Goal: Information Seeking & Learning: Learn about a topic

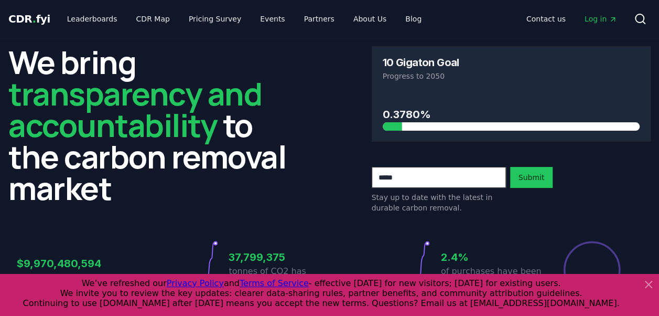
click at [647, 279] on icon at bounding box center [648, 284] width 13 height 13
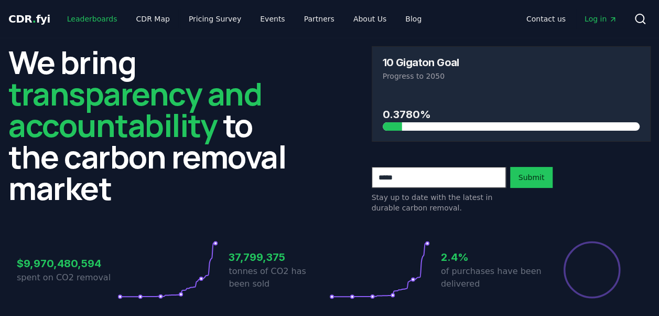
click at [88, 17] on link "Leaderboards" at bounding box center [92, 18] width 67 height 19
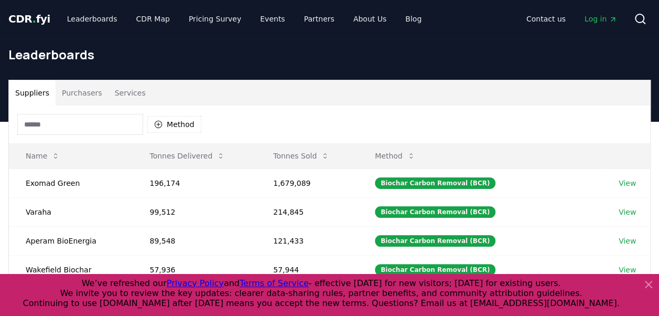
click at [650, 281] on icon at bounding box center [648, 284] width 6 height 6
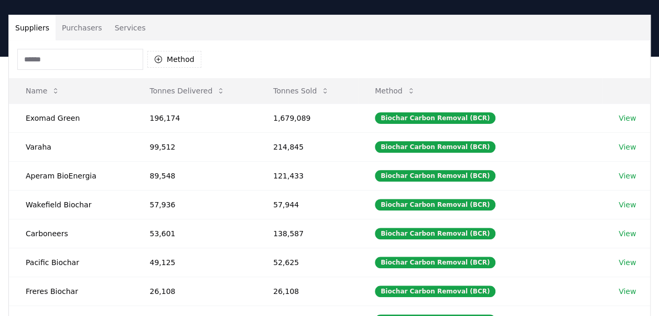
scroll to position [62, 0]
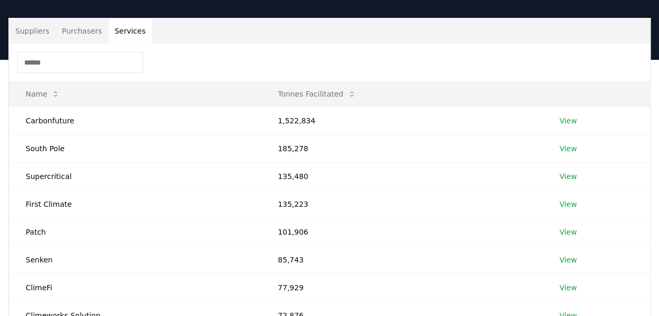
click at [125, 30] on button "Services" at bounding box center [131, 30] width 44 height 25
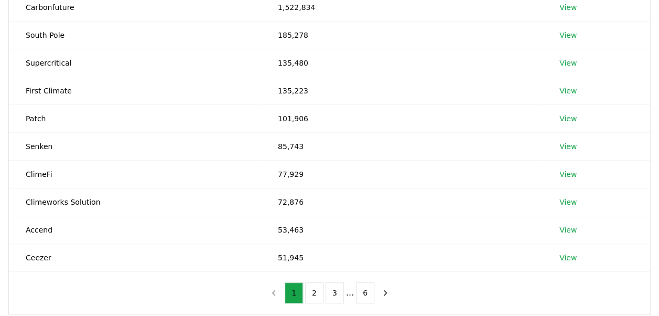
scroll to position [176, 0]
click at [311, 292] on button "2" at bounding box center [314, 291] width 18 height 21
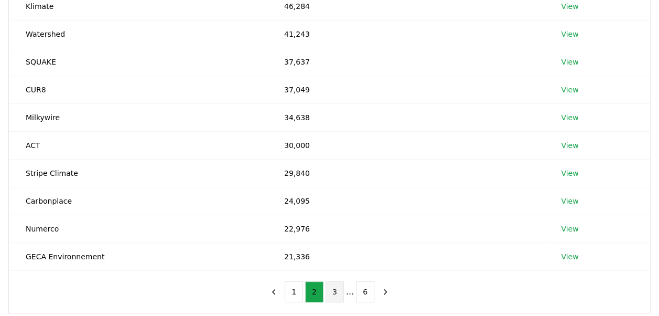
click at [338, 289] on button "3" at bounding box center [335, 291] width 18 height 21
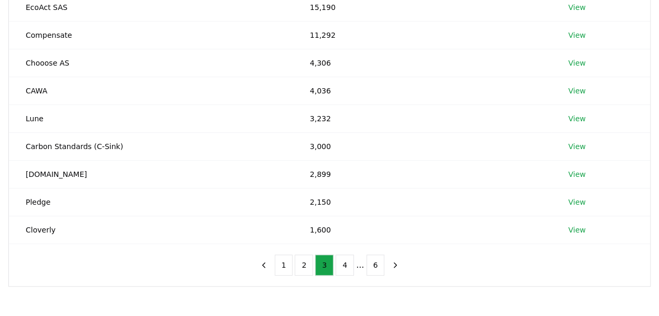
scroll to position [204, 0]
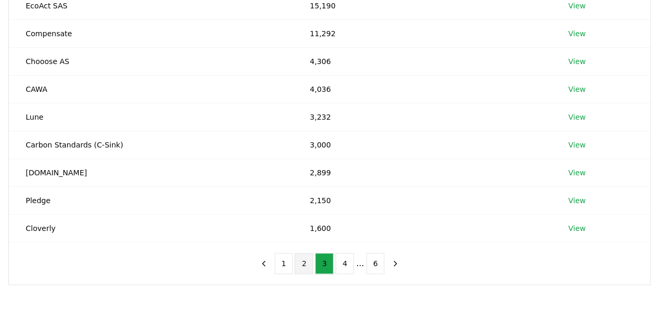
click at [306, 260] on button "2" at bounding box center [304, 263] width 18 height 21
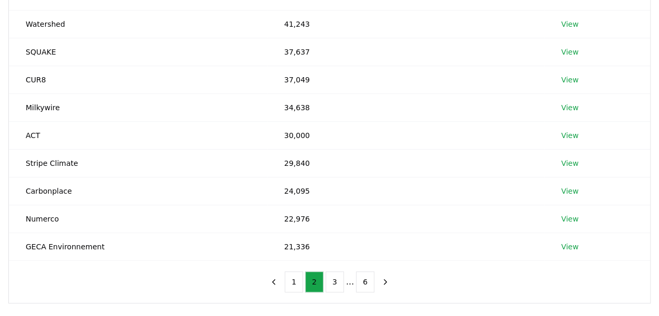
scroll to position [219, 0]
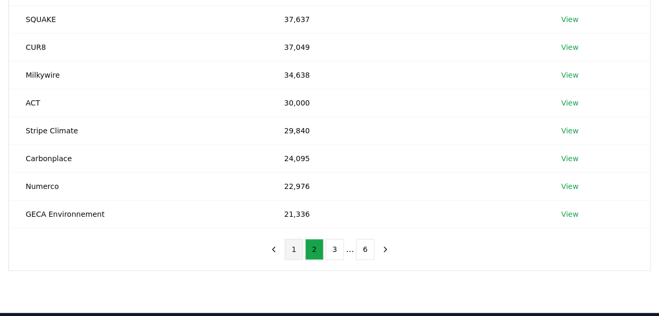
click at [294, 245] on button "1" at bounding box center [294, 249] width 18 height 21
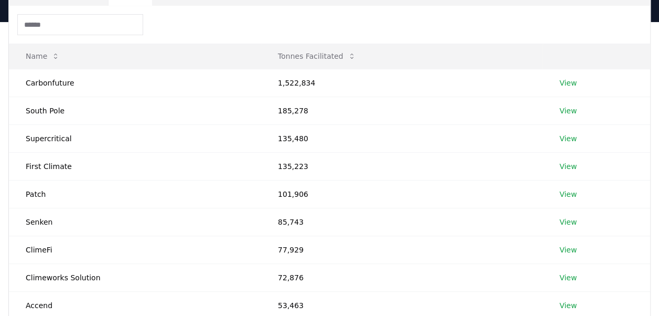
scroll to position [96, 0]
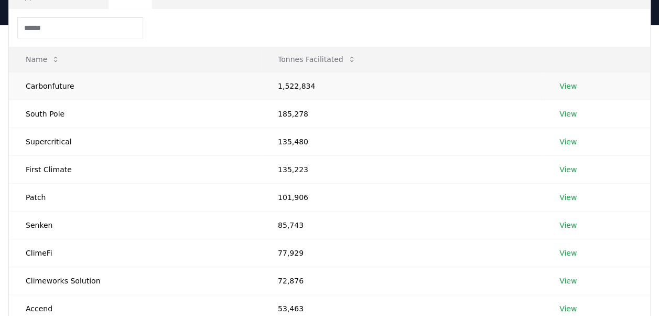
click at [567, 83] on link "View" at bounding box center [567, 86] width 17 height 10
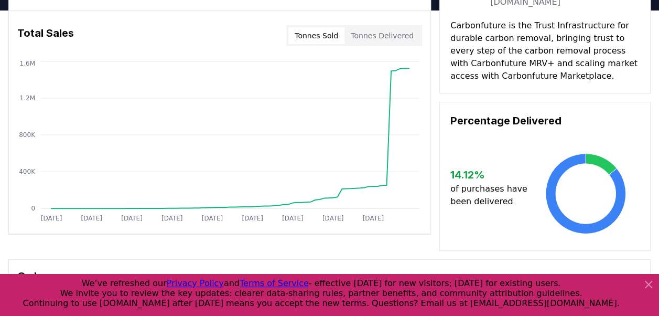
scroll to position [67, 0]
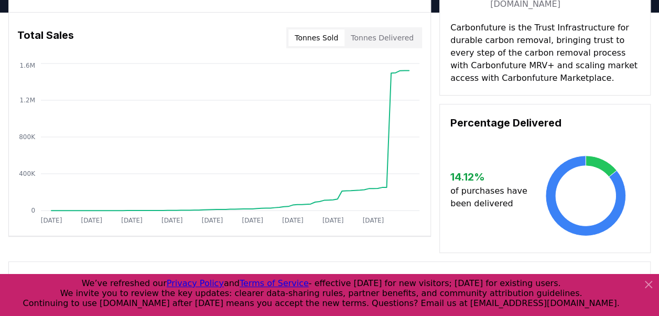
click at [649, 283] on icon at bounding box center [648, 284] width 6 height 6
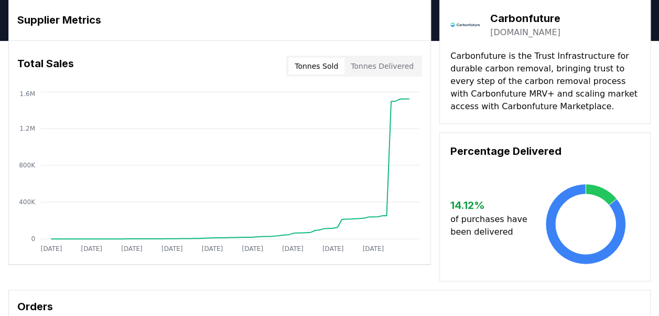
scroll to position [26, 0]
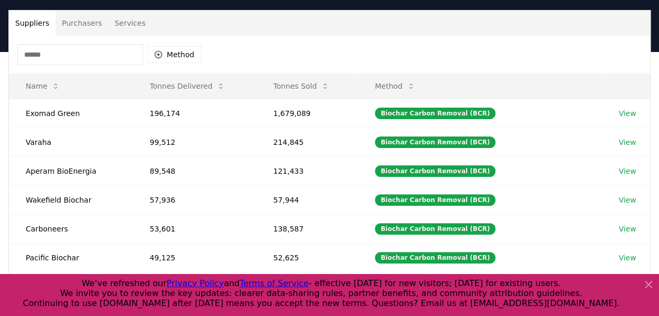
scroll to position [74, 0]
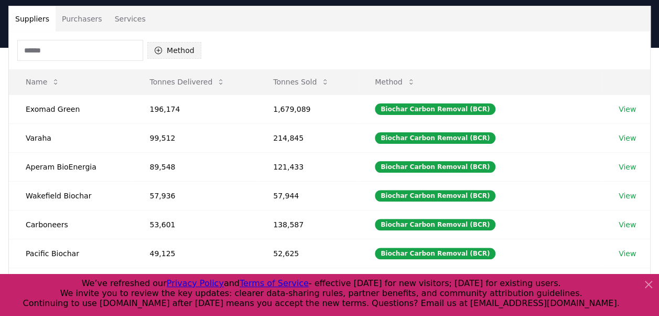
click at [171, 47] on button "Method" at bounding box center [174, 50] width 54 height 17
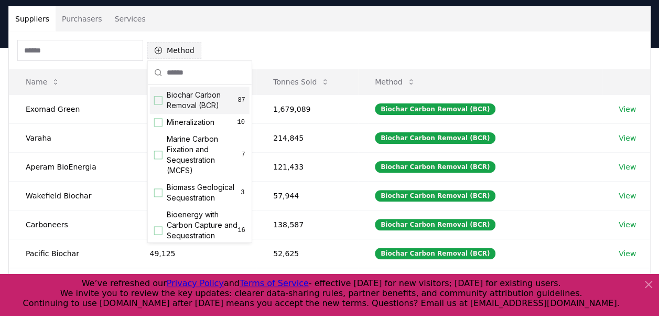
click at [171, 47] on button "Method" at bounding box center [174, 50] width 54 height 17
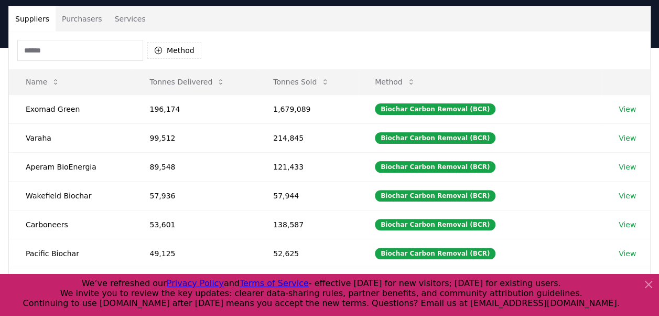
click at [86, 17] on button "Purchasers" at bounding box center [82, 18] width 53 height 25
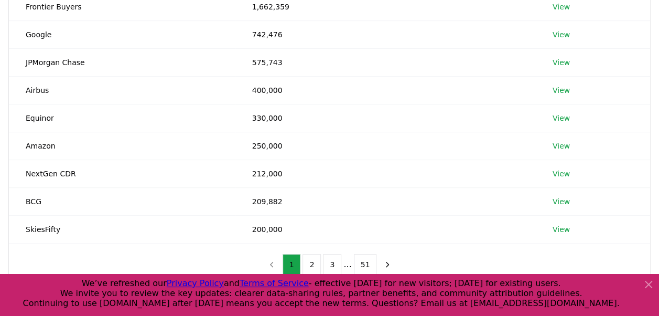
scroll to position [231, 0]
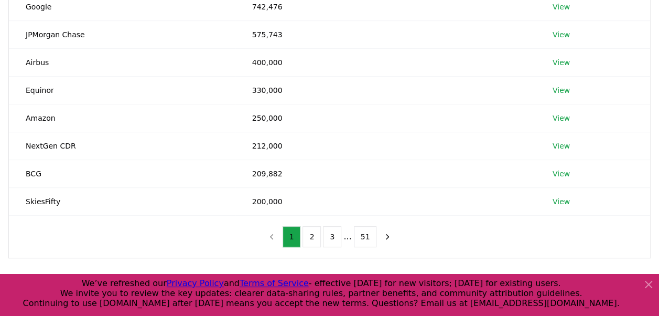
click at [649, 285] on icon at bounding box center [648, 284] width 6 height 6
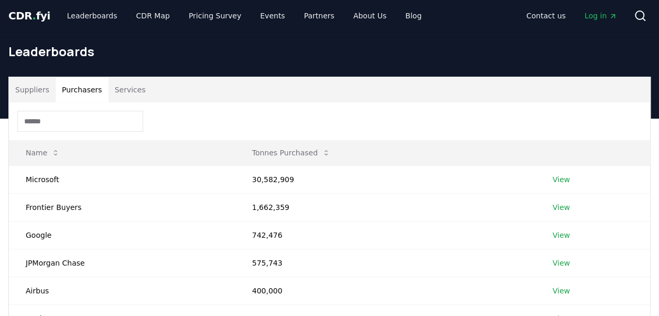
scroll to position [0, 0]
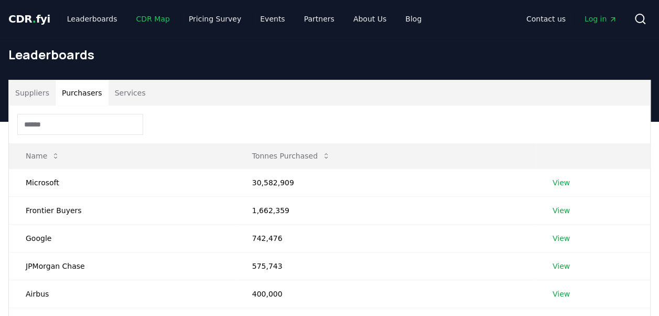
click at [152, 16] on link "CDR Map" at bounding box center [153, 18] width 50 height 19
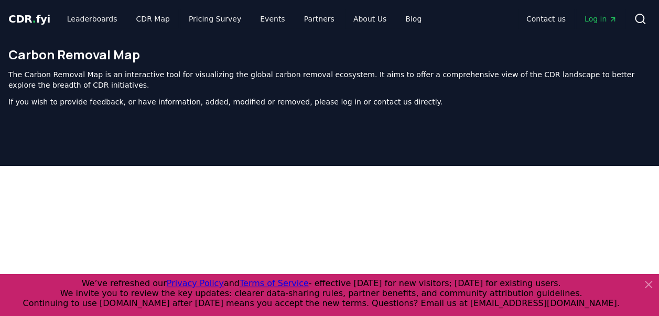
scroll to position [333, 0]
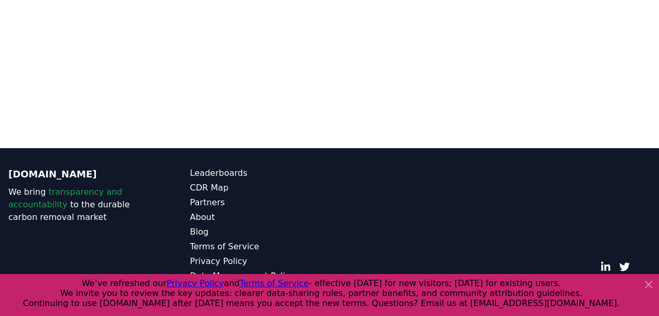
click at [649, 282] on icon at bounding box center [648, 284] width 6 height 6
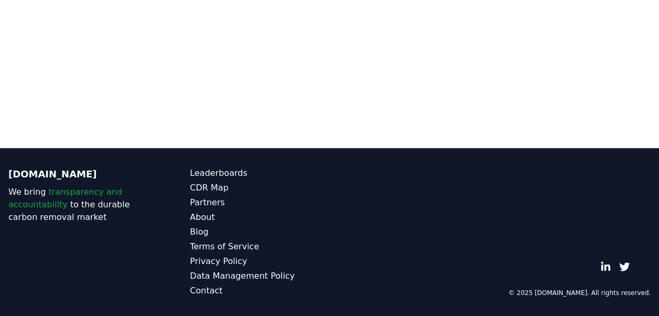
scroll to position [124, 0]
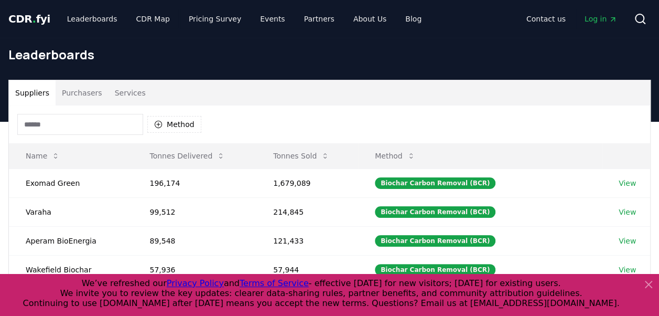
click at [28, 16] on span "CDR . fyi" at bounding box center [29, 19] width 42 height 13
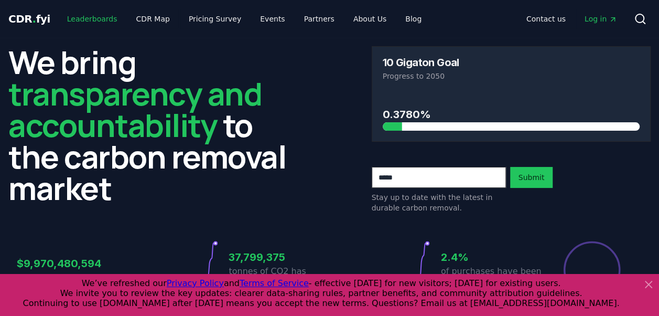
click at [91, 19] on link "Leaderboards" at bounding box center [92, 18] width 67 height 19
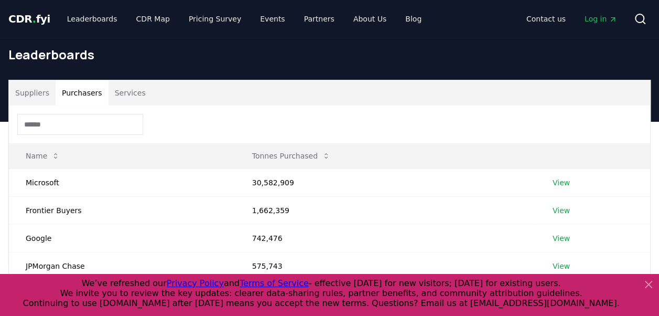
click at [81, 90] on button "Purchasers" at bounding box center [82, 92] width 53 height 25
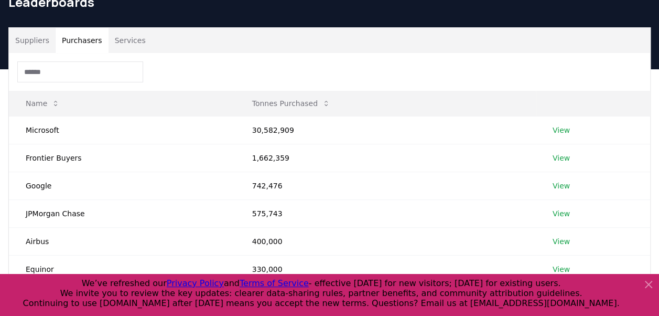
click at [38, 38] on button "Suppliers" at bounding box center [32, 40] width 47 height 25
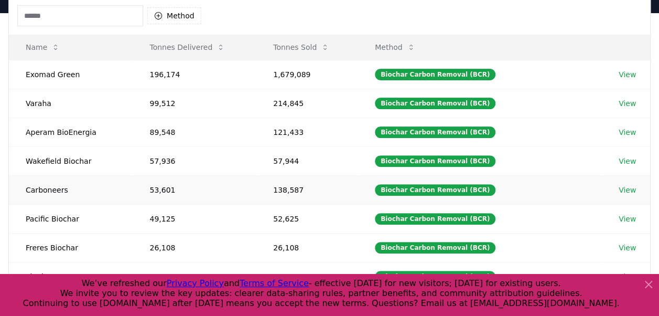
scroll to position [106, 0]
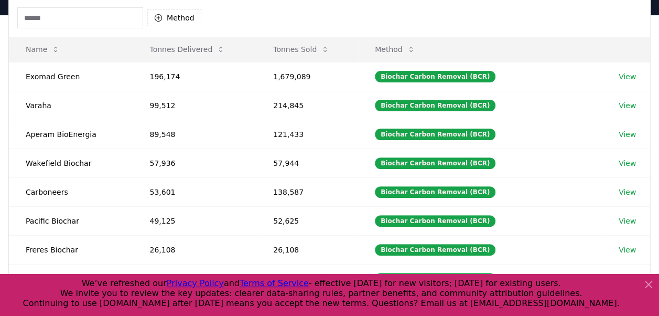
click at [649, 283] on icon at bounding box center [648, 284] width 6 height 6
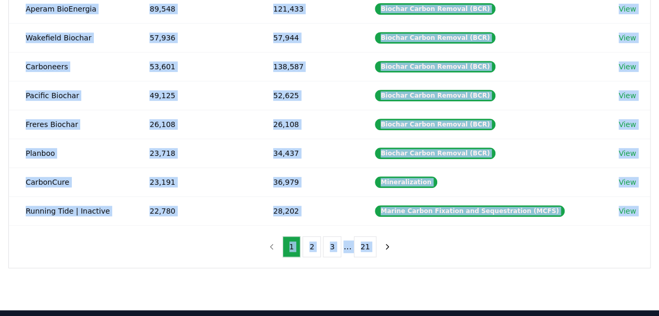
scroll to position [241, 0]
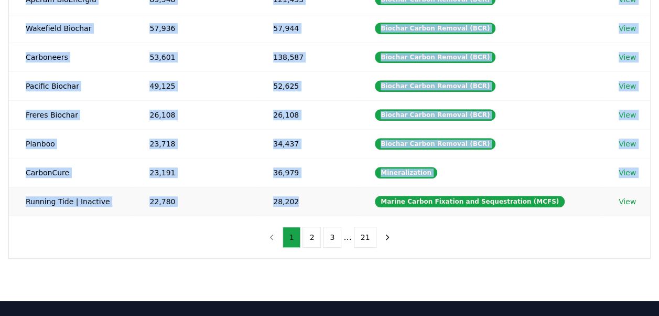
drag, startPoint x: 24, startPoint y: 75, endPoint x: 321, endPoint y: 189, distance: 318.0
click at [321, 189] on tbody "Exomad Green 196,174 1,679,089 Biochar Carbon Removal (BCR) View Varaha 99,512 …" at bounding box center [329, 71] width 641 height 288
copy tbody "Exomad Green 196,174 1,679,089 Biochar Carbon Removal (BCR) View Varaha 99,512 …"
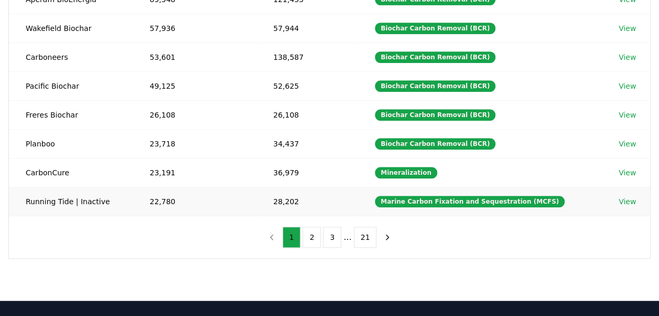
click at [565, 195] on td "Marine Carbon Fixation and Sequestration (MCFS)" at bounding box center [480, 201] width 244 height 29
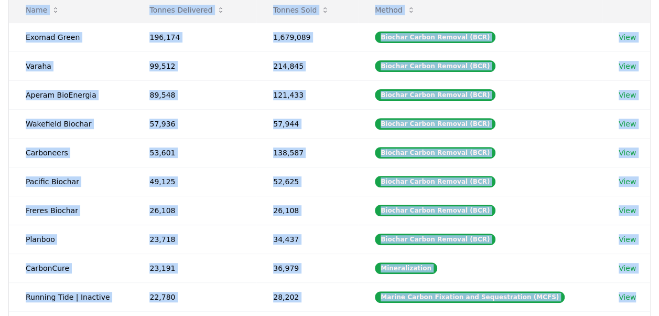
scroll to position [122, 0]
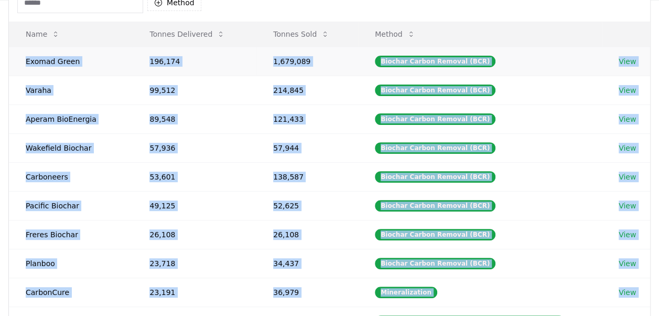
drag, startPoint x: 644, startPoint y: 194, endPoint x: 25, endPoint y: 63, distance: 632.4
click at [25, 63] on tbody "Exomad Green 196,174 1,679,089 Biochar Carbon Removal (BCR) View Varaha 99,512 …" at bounding box center [329, 191] width 641 height 288
copy tbody "Exomad Green 196,174 1,679,089 Biochar Carbon Removal (BCR) View Varaha 99,512 …"
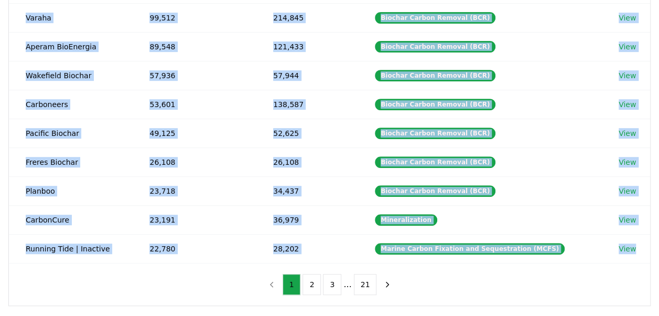
scroll to position [196, 0]
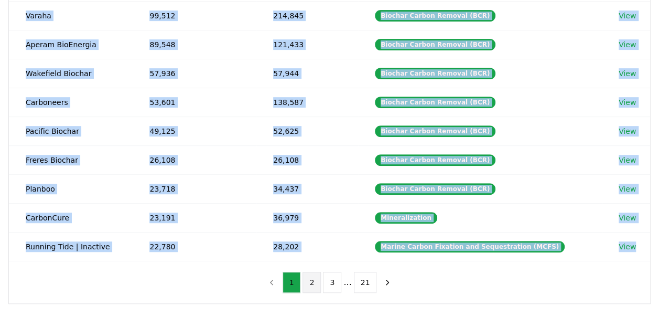
click at [314, 277] on button "2" at bounding box center [312, 282] width 18 height 21
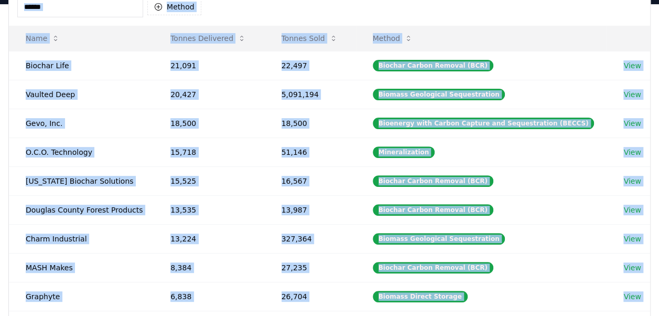
scroll to position [71, 0]
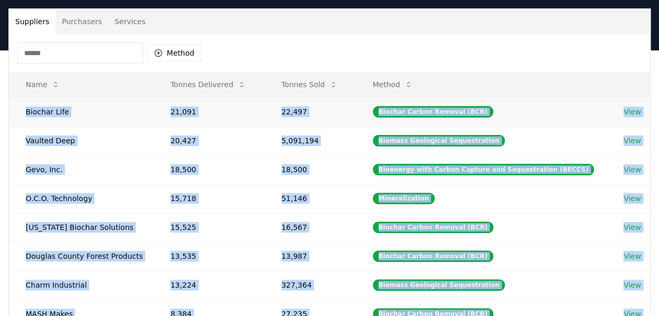
drag, startPoint x: 642, startPoint y: 256, endPoint x: 26, endPoint y: 112, distance: 632.2
click at [26, 112] on tbody "Biochar Life 21,091 22,497 Biochar Carbon Removal (BCR) View Vaulted Deep 20,42…" at bounding box center [329, 241] width 641 height 288
copy tbody "Biochar Life 21,091 22,497 Biochar Carbon Removal (BCR) View Vaulted Deep 20,42…"
click at [338, 84] on icon at bounding box center [333, 84] width 8 height 8
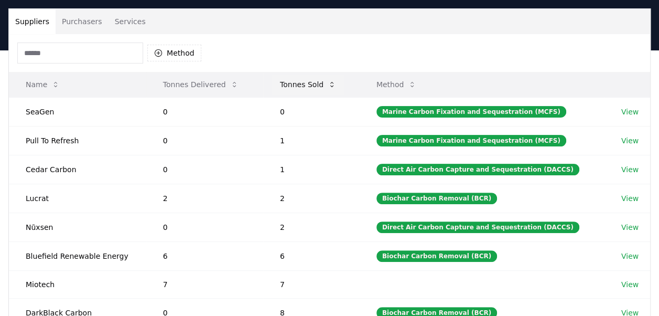
click at [332, 81] on icon at bounding box center [332, 84] width 8 height 8
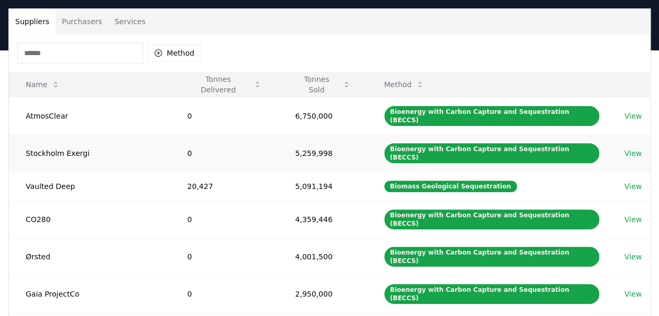
click at [165, 134] on td "Stockholm Exergi" at bounding box center [89, 152] width 161 height 37
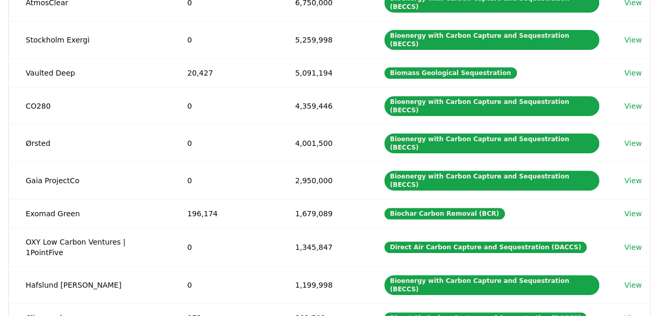
scroll to position [241, 0]
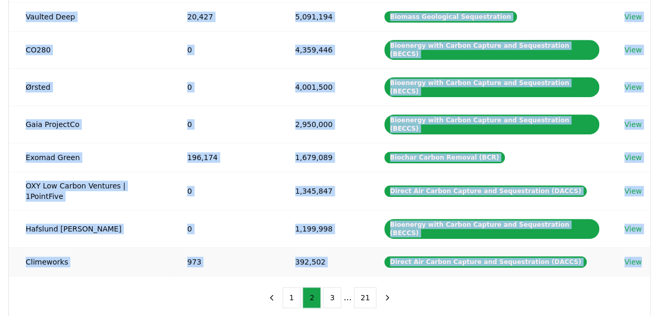
drag, startPoint x: 26, startPoint y: 109, endPoint x: 642, endPoint y: 197, distance: 621.8
click at [642, 197] on tbody "AtmosClear 0 6,750,000 Bioenergy with Carbon Capture and Sequestration (BECCS) …" at bounding box center [329, 102] width 641 height 348
copy tbody "AtmosClear 0 6,750,000 Bioenergy with Carbon Capture and Sequestration (BECCS) …"
click at [295, 287] on button "1" at bounding box center [292, 297] width 18 height 21
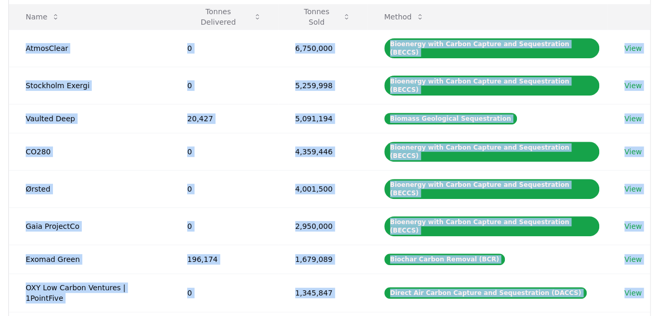
scroll to position [136, 0]
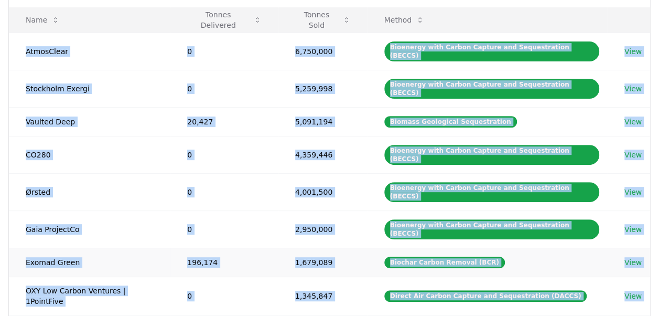
click at [368, 247] on td "1,679,089" at bounding box center [322, 261] width 89 height 29
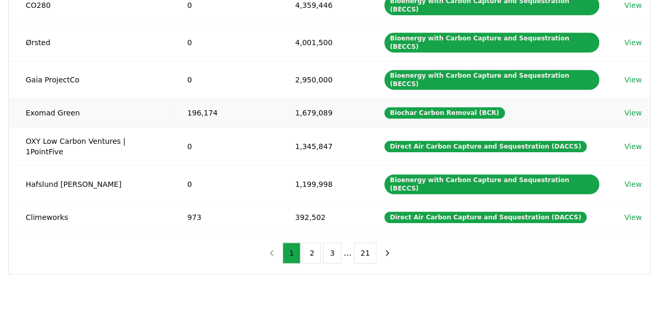
scroll to position [293, 0]
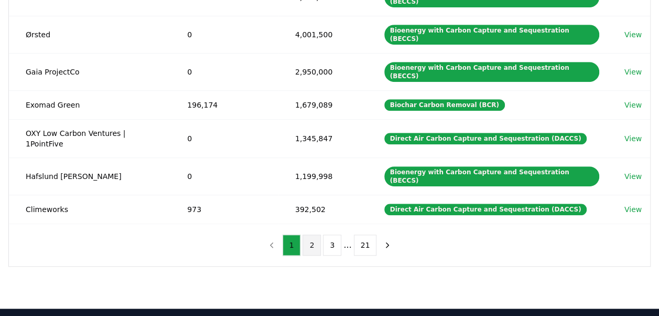
click at [315, 234] on button "2" at bounding box center [312, 244] width 18 height 21
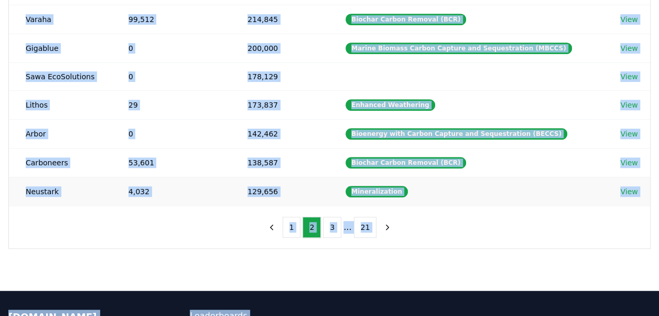
scroll to position [256, 0]
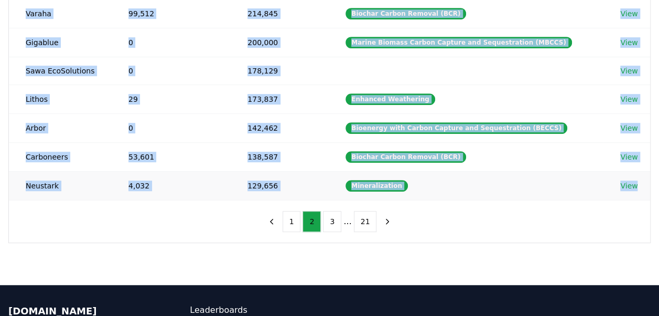
drag, startPoint x: 26, startPoint y: 98, endPoint x: 635, endPoint y: 186, distance: 615.6
click at [635, 186] on tbody "Heirloom 0 343,005 Direct Air Carbon Capture and Sequestration (DACCS) View Cha…" at bounding box center [329, 55] width 641 height 287
copy tbody "Heirloom 0 343,005 Direct Air Carbon Capture and Sequestration (DACCS) View Cha…"
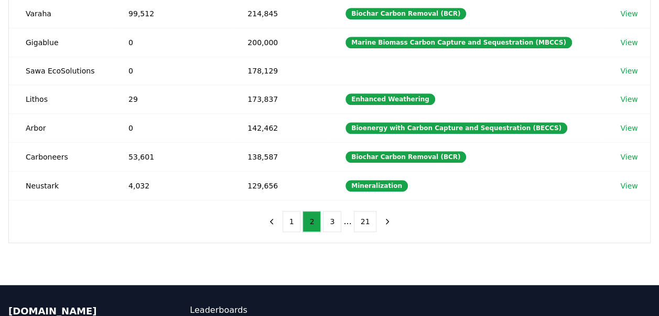
click at [480, 230] on div "Method Name Tonnes Delivered Tonnes Sold Method Heirloom 0 343,005 Direct Air C…" at bounding box center [329, 46] width 641 height 393
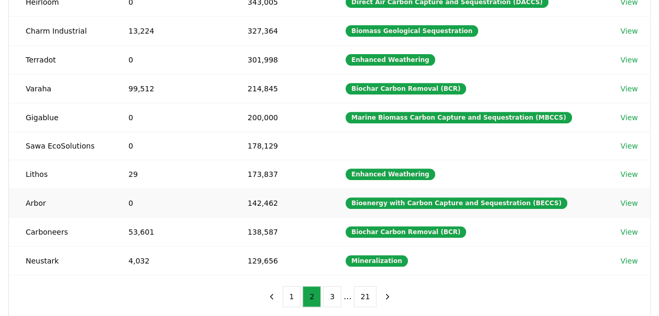
scroll to position [203, 0]
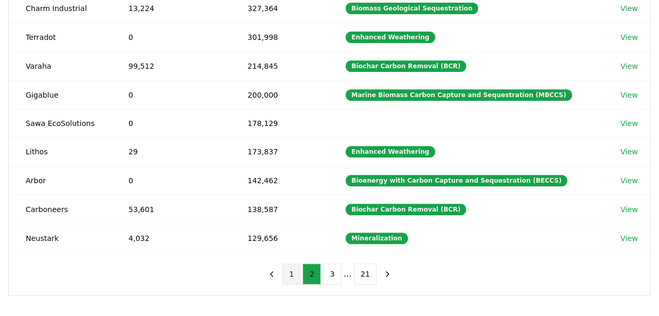
click at [296, 269] on button "1" at bounding box center [292, 273] width 18 height 21
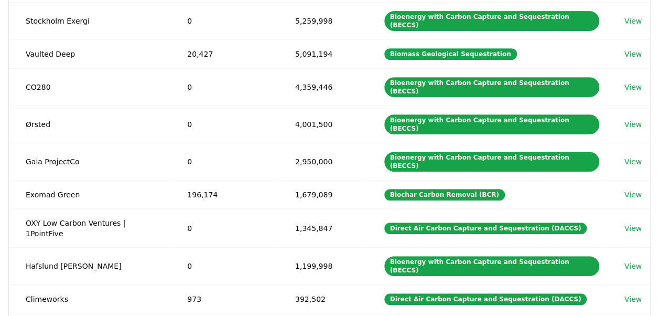
drag, startPoint x: 296, startPoint y: 269, endPoint x: 212, endPoint y: 269, distance: 83.9
click at [212, 267] on div "Method Name Tonnes Delivered Tonnes Sold Method AtmosClear 0 6,750,000 Bioenerg…" at bounding box center [329, 129] width 641 height 454
click at [633, 223] on link "View" at bounding box center [632, 228] width 17 height 10
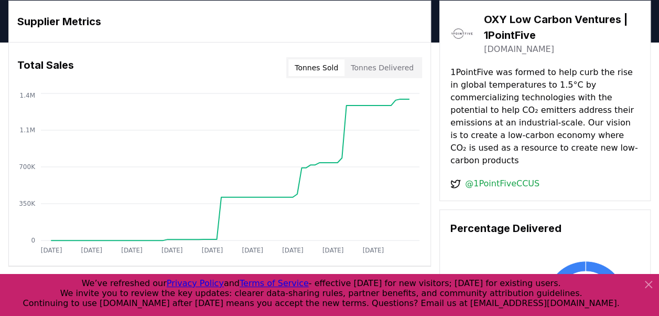
scroll to position [45, 0]
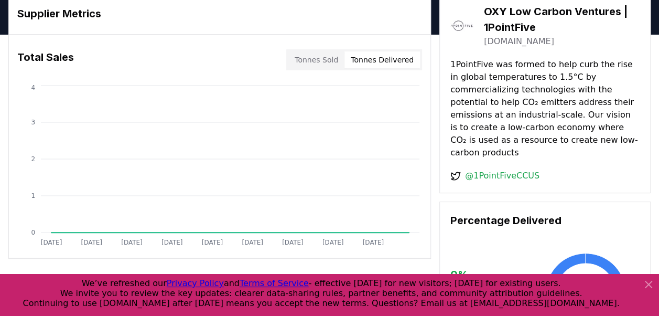
click at [390, 57] on button "Tonnes Delivered" at bounding box center [381, 59] width 75 height 17
click at [319, 59] on button "Tonnes Sold" at bounding box center [316, 59] width 56 height 17
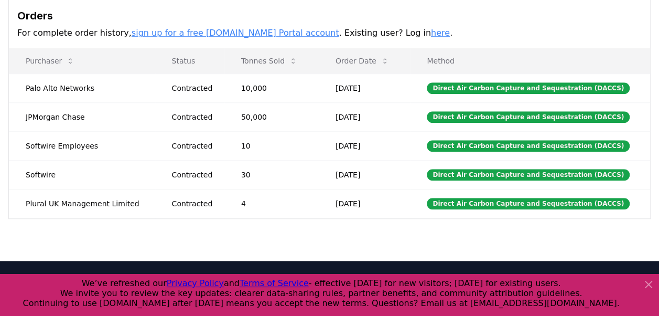
scroll to position [352, 0]
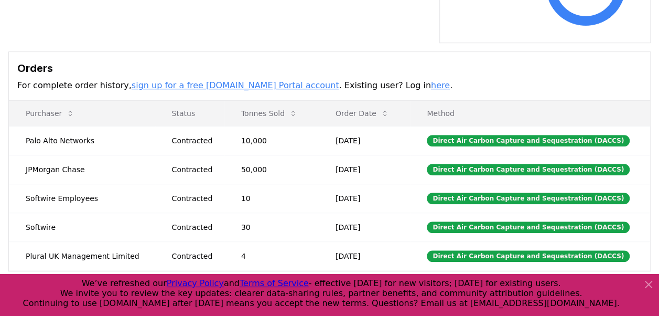
click at [251, 80] on link "sign up for a free CDR.fyi Portal account" at bounding box center [236, 85] width 208 height 10
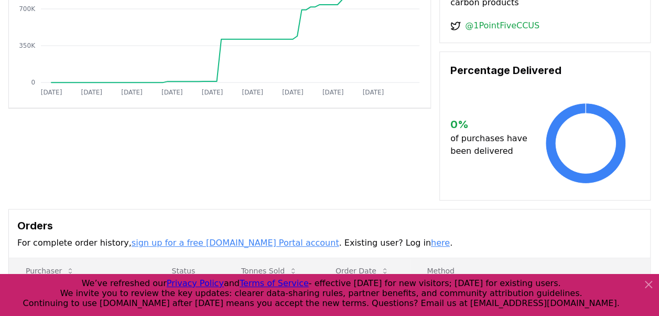
click at [650, 284] on icon at bounding box center [648, 284] width 13 height 13
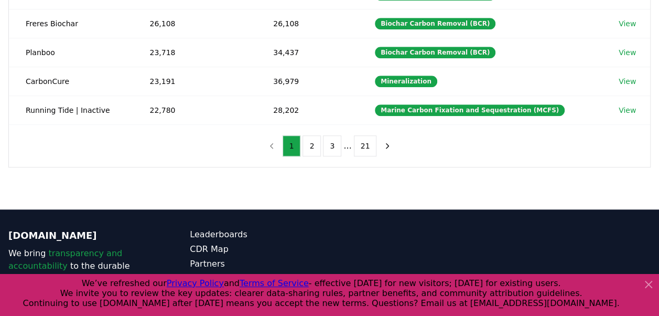
scroll to position [367, 0]
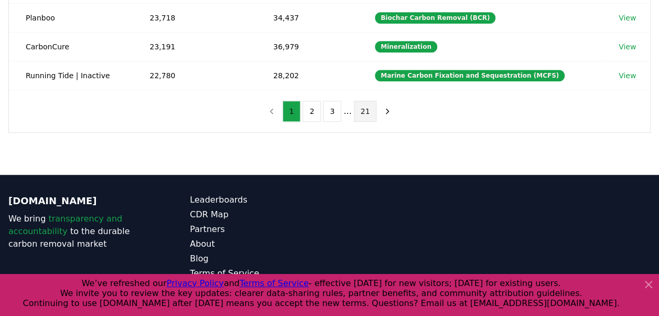
click at [365, 104] on button "21" at bounding box center [365, 111] width 23 height 21
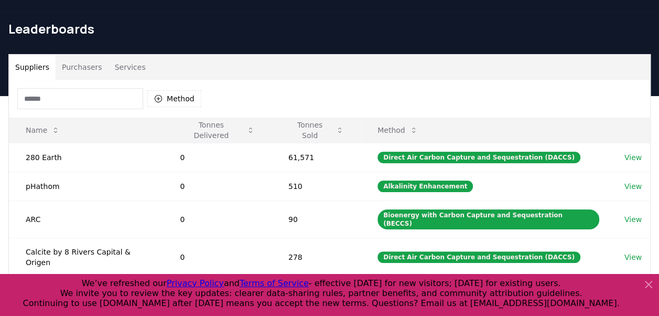
scroll to position [0, 0]
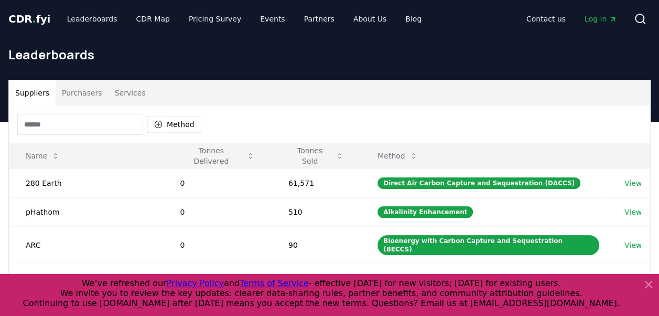
click at [129, 92] on button "Services" at bounding box center [131, 92] width 44 height 25
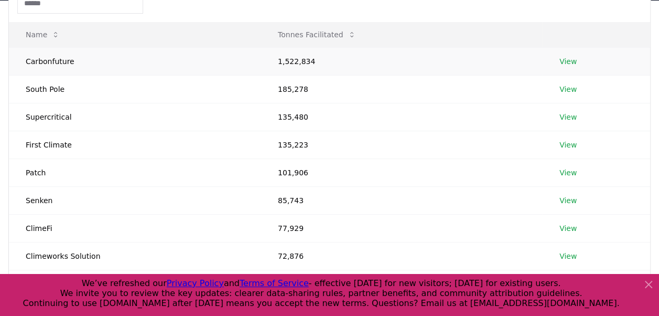
scroll to position [105, 0]
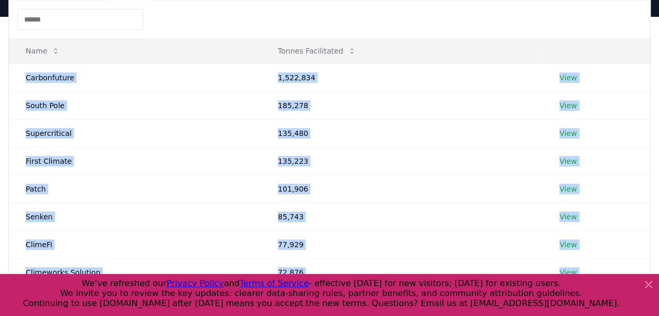
drag, startPoint x: 27, startPoint y: 75, endPoint x: 576, endPoint y: 293, distance: 589.8
click at [576, 293] on body "CDR . fyi Leaderboards CDR Map Pricing Survey Events Partners About Us Blog Con…" at bounding box center [329, 244] width 659 height 699
click at [648, 282] on icon at bounding box center [648, 284] width 13 height 13
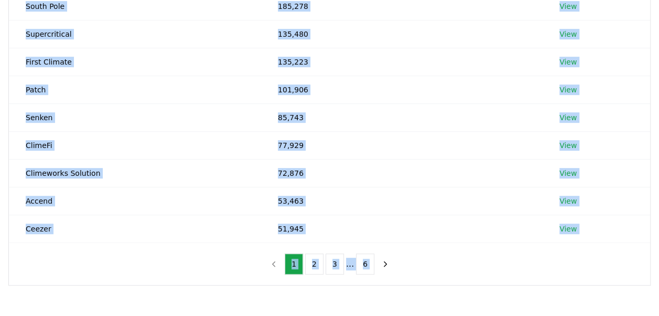
scroll to position [212, 0]
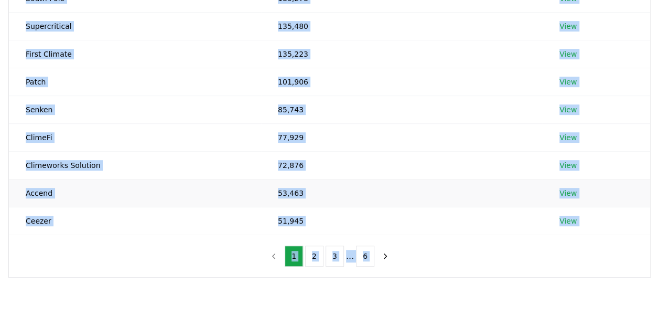
click at [607, 191] on td "View" at bounding box center [596, 193] width 107 height 28
click at [588, 219] on td "View" at bounding box center [596, 221] width 107 height 28
click at [491, 244] on div "Name Tonnes Facilitated Carbonfuture 1,522,834 View South Pole 185,278 View Sup…" at bounding box center [329, 85] width 641 height 383
click at [318, 253] on button "2" at bounding box center [314, 255] width 18 height 21
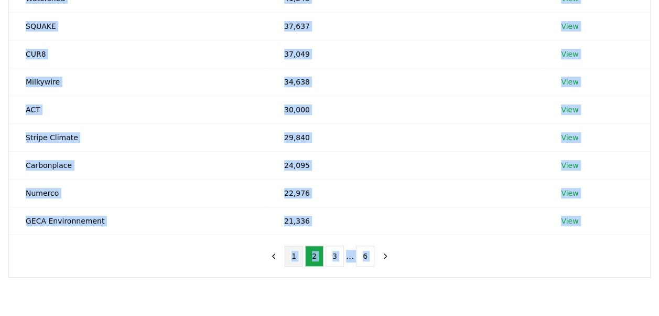
click at [297, 252] on button "1" at bounding box center [294, 255] width 18 height 21
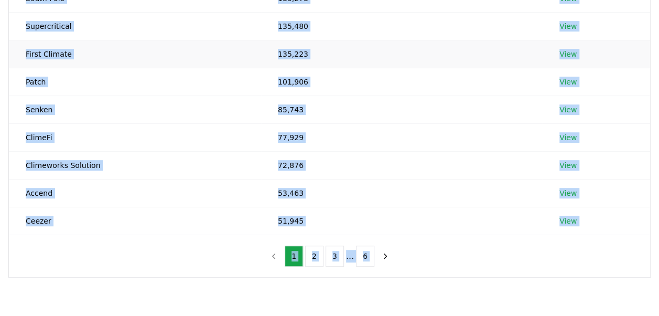
click at [398, 56] on td "135,223" at bounding box center [402, 54] width 282 height 28
click at [296, 254] on button "1" at bounding box center [294, 255] width 18 height 21
copy body "Carbonfuture 1,522,834 View South Pole 185,278 View Supercritical 135,480 View …"
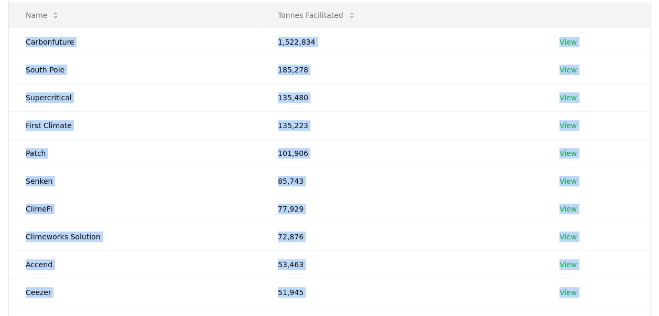
scroll to position [0, 0]
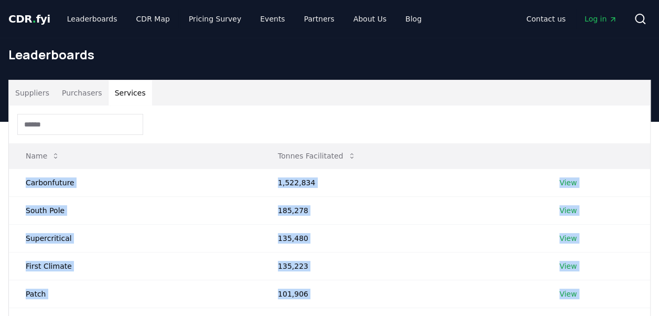
drag, startPoint x: 63, startPoint y: 178, endPoint x: 81, endPoint y: 162, distance: 24.1
click at [64, 178] on td "Carbonfuture" at bounding box center [135, 182] width 252 height 28
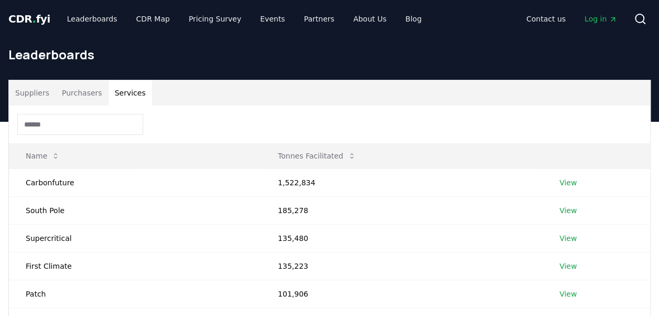
click at [121, 123] on input at bounding box center [80, 124] width 126 height 21
click at [26, 180] on td "Carbonfuture" at bounding box center [135, 182] width 252 height 28
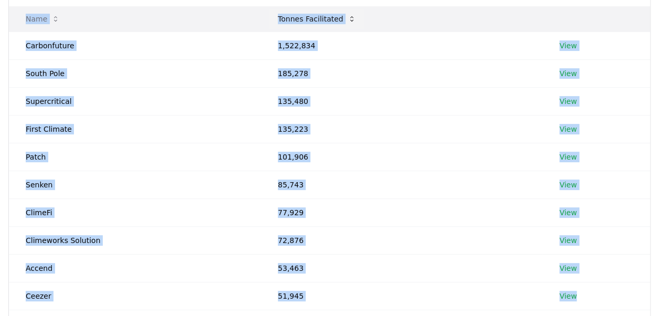
scroll to position [127, 0]
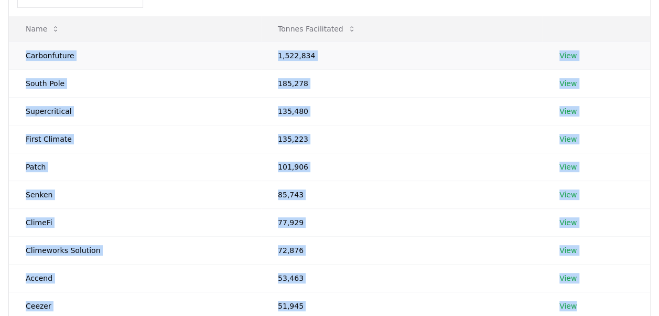
drag, startPoint x: 581, startPoint y: 168, endPoint x: 23, endPoint y: 53, distance: 569.5
click at [23, 53] on tbody "Carbonfuture 1,522,834 View South Pole 185,278 View Supercritical 135,480 View …" at bounding box center [329, 180] width 641 height 278
copy tbody "Carbonfuture 1,522,834 View South Pole 185,278 View Supercritical 135,480 View …"
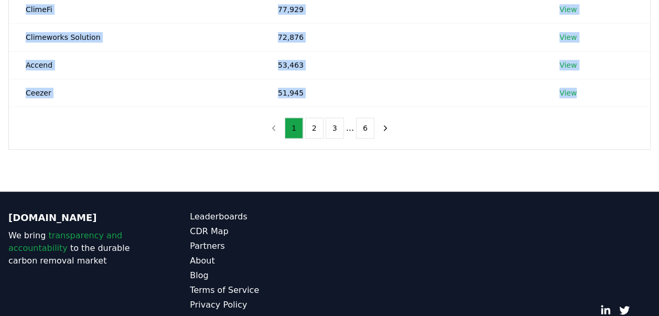
scroll to position [381, 0]
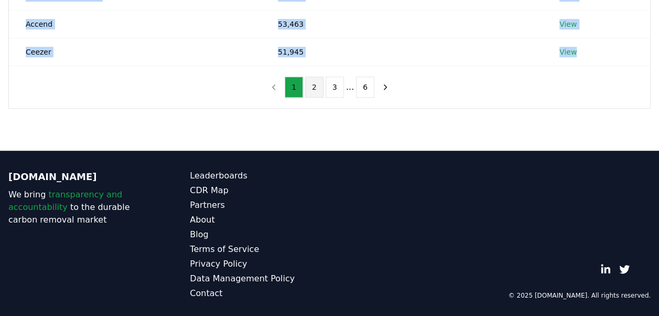
click at [316, 84] on button "2" at bounding box center [314, 87] width 18 height 21
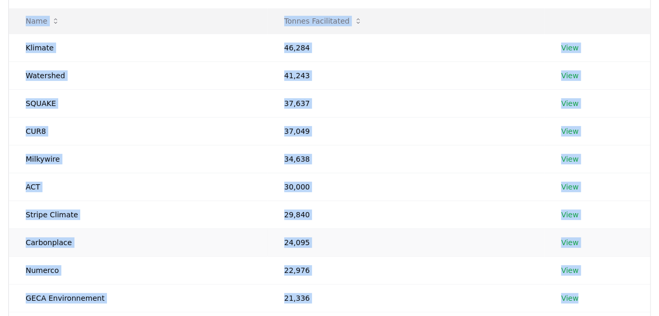
scroll to position [110, 0]
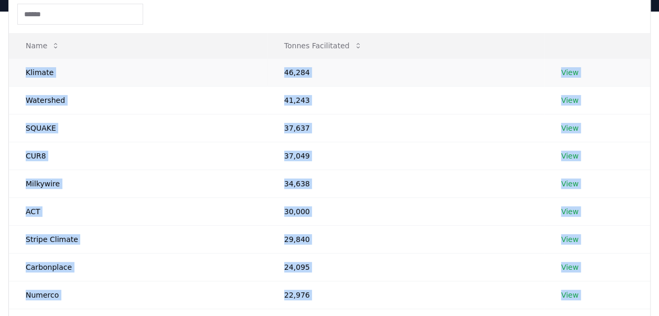
drag, startPoint x: 608, startPoint y: 49, endPoint x: 22, endPoint y: 72, distance: 586.1
click at [22, 72] on tbody "Klimate 46,284 View Watershed 41,243 View SQUAKE 37,637 View CUR8 37,049 View M…" at bounding box center [329, 197] width 641 height 278
copy tbody "Klimate 46,284 View Watershed 41,243 View SQUAKE 37,637 View CUR8 37,049 View M…"
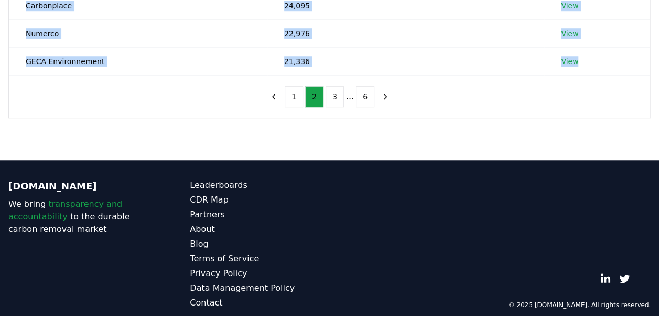
scroll to position [381, 0]
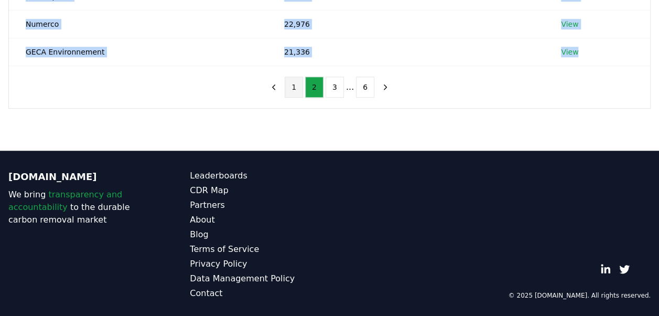
click at [295, 83] on button "1" at bounding box center [294, 87] width 18 height 21
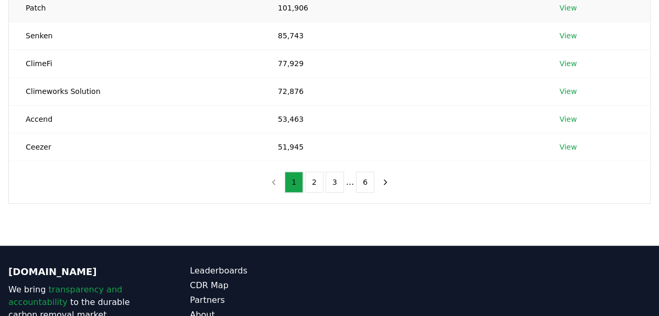
scroll to position [118, 0]
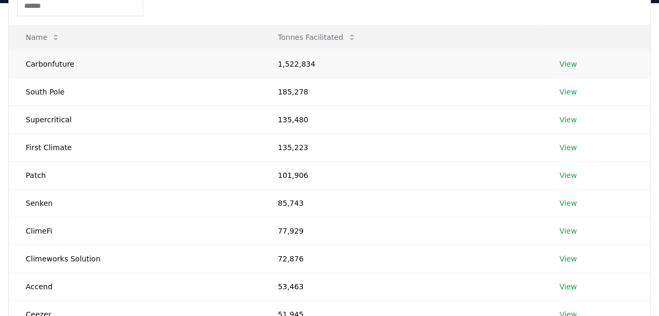
click at [566, 61] on link "View" at bounding box center [567, 64] width 17 height 10
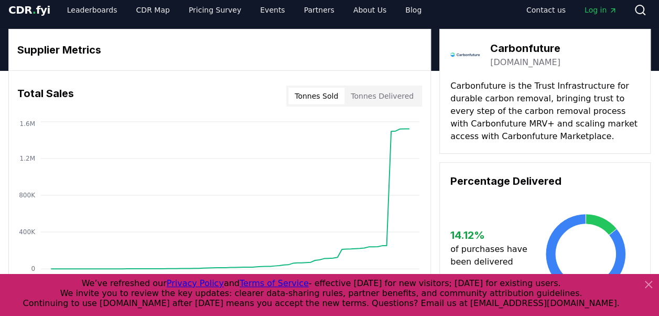
scroll to position [4, 0]
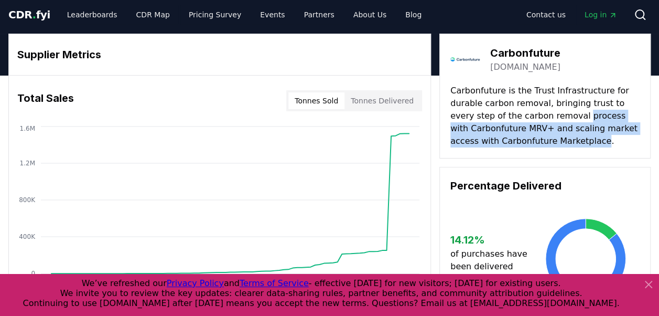
drag, startPoint x: 568, startPoint y: 140, endPoint x: 556, endPoint y: 120, distance: 23.3
click at [556, 120] on p "Carbonfuture is the Trust Infrastructure for durable carbon removal, bringing t…" at bounding box center [544, 115] width 189 height 63
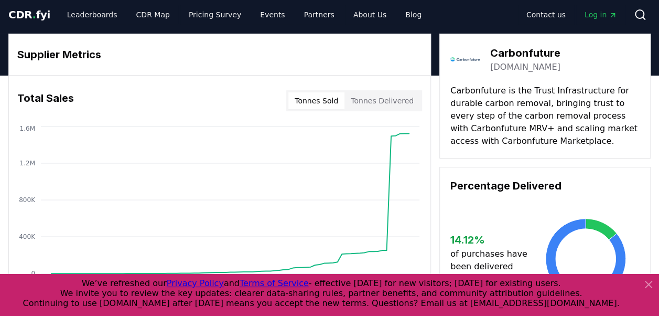
drag, startPoint x: 556, startPoint y: 120, endPoint x: 538, endPoint y: 98, distance: 28.7
click at [538, 98] on p "Carbonfuture is the Trust Infrastructure for durable carbon removal, bringing t…" at bounding box center [544, 115] width 189 height 63
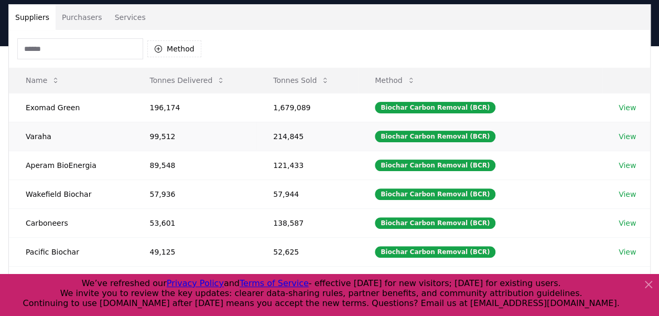
scroll to position [52, 0]
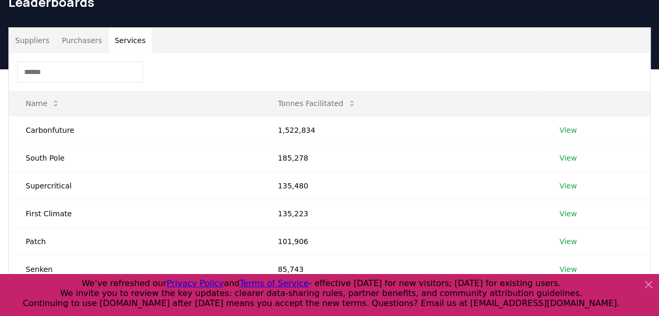
click at [126, 36] on button "Services" at bounding box center [131, 40] width 44 height 25
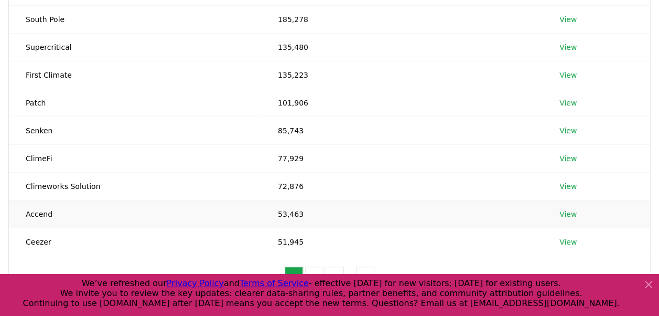
scroll to position [210, 0]
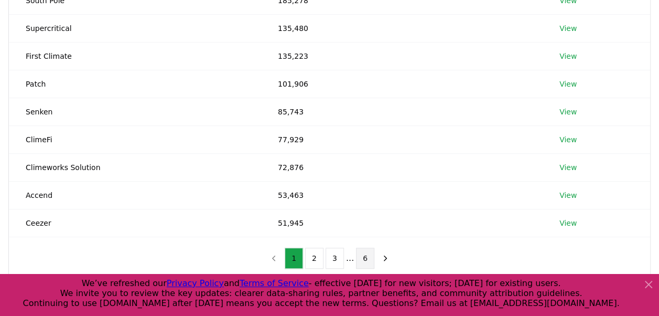
click at [363, 256] on button "6" at bounding box center [365, 257] width 18 height 21
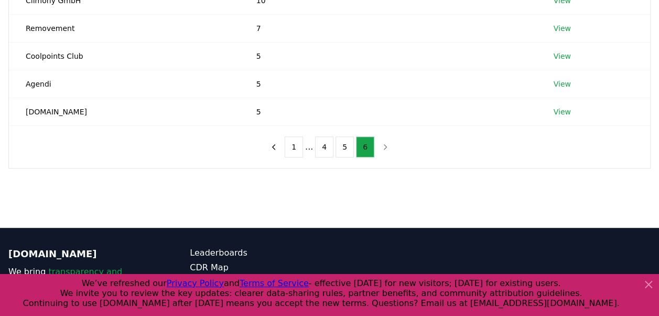
click at [364, 143] on button "6" at bounding box center [365, 146] width 18 height 21
click at [382, 146] on nav "1 ... 4 5 6" at bounding box center [330, 146] width 130 height 21
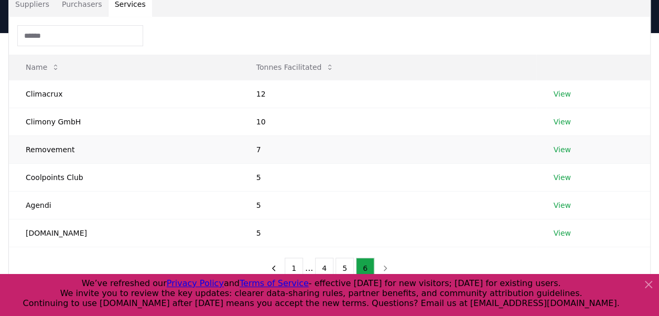
scroll to position [105, 0]
